Goal: Check status: Check status

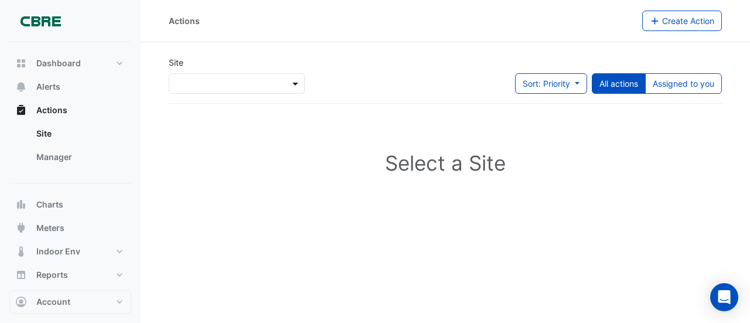
click at [297, 83] on span at bounding box center [297, 83] width 15 height 12
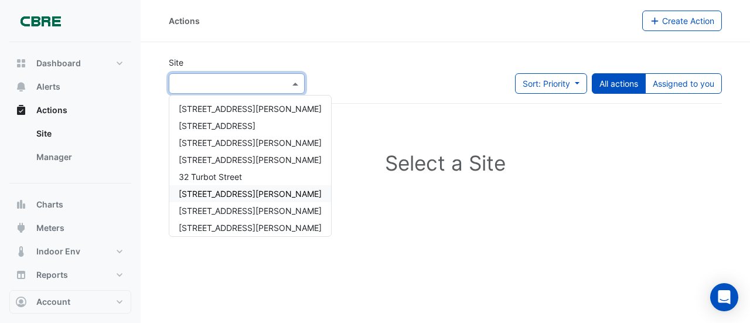
click at [212, 192] on span "[STREET_ADDRESS][PERSON_NAME]" at bounding box center [250, 194] width 143 height 10
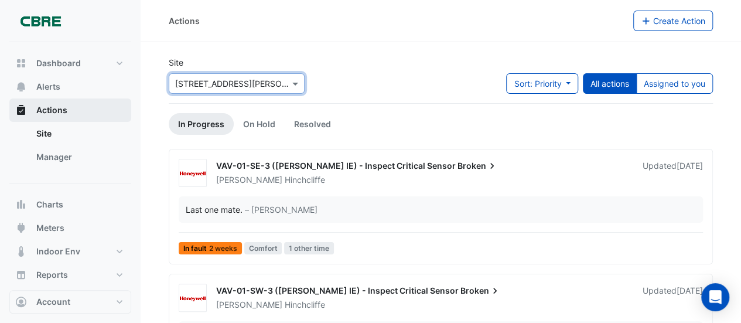
click at [58, 108] on span "Actions" at bounding box center [51, 110] width 31 height 12
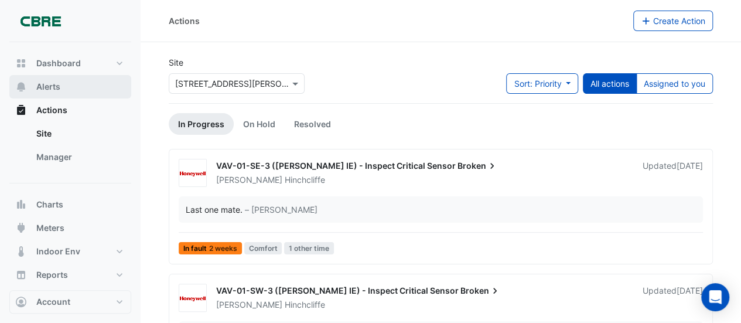
click at [53, 84] on span "Alerts" at bounding box center [48, 87] width 24 height 12
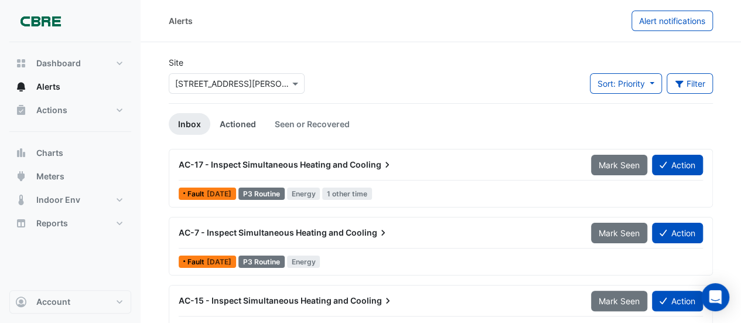
click at [248, 119] on link "Actioned" at bounding box center [237, 124] width 55 height 22
